Goal: Navigation & Orientation: Go to known website

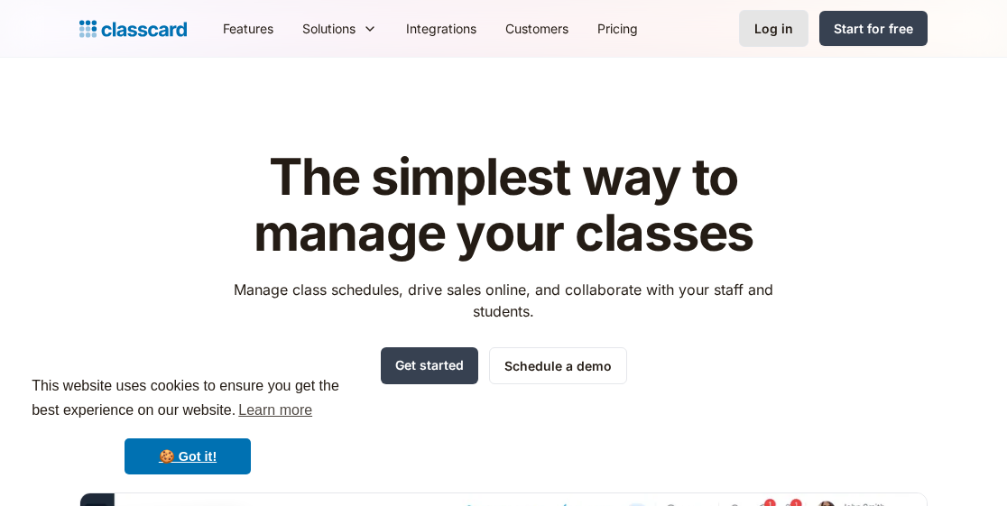
click at [753, 25] on link "Log in" at bounding box center [773, 28] width 69 height 37
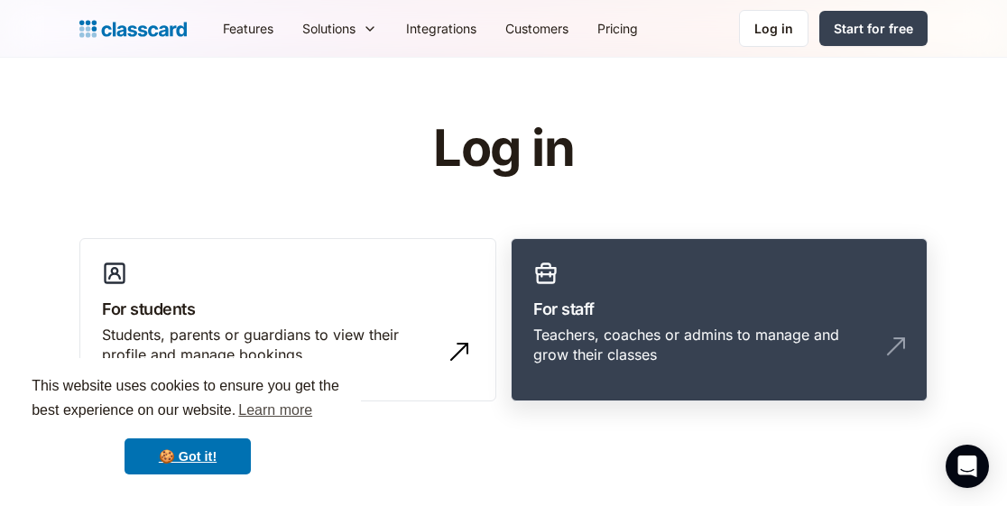
click at [696, 316] on h3 "For staff" at bounding box center [719, 309] width 372 height 24
